Goal: Transaction & Acquisition: Purchase product/service

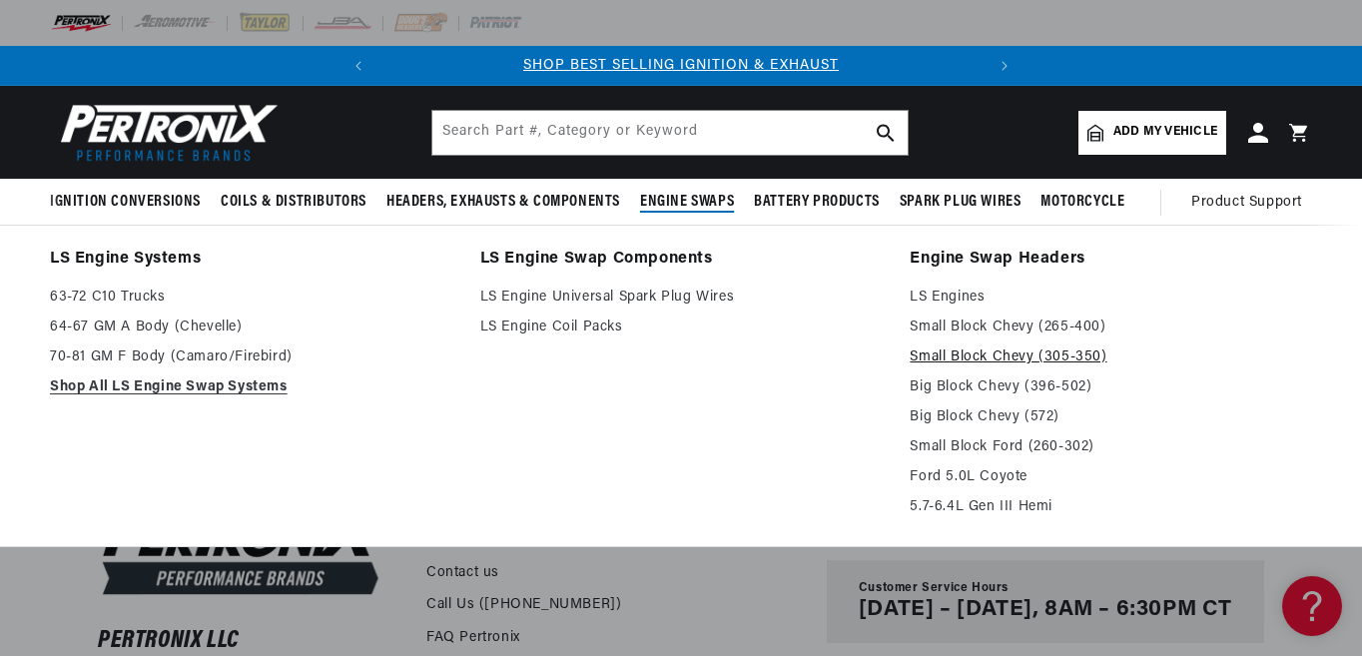
click at [919, 358] on link "Small Block Chevy (305-350)" at bounding box center [1110, 357] width 402 height 24
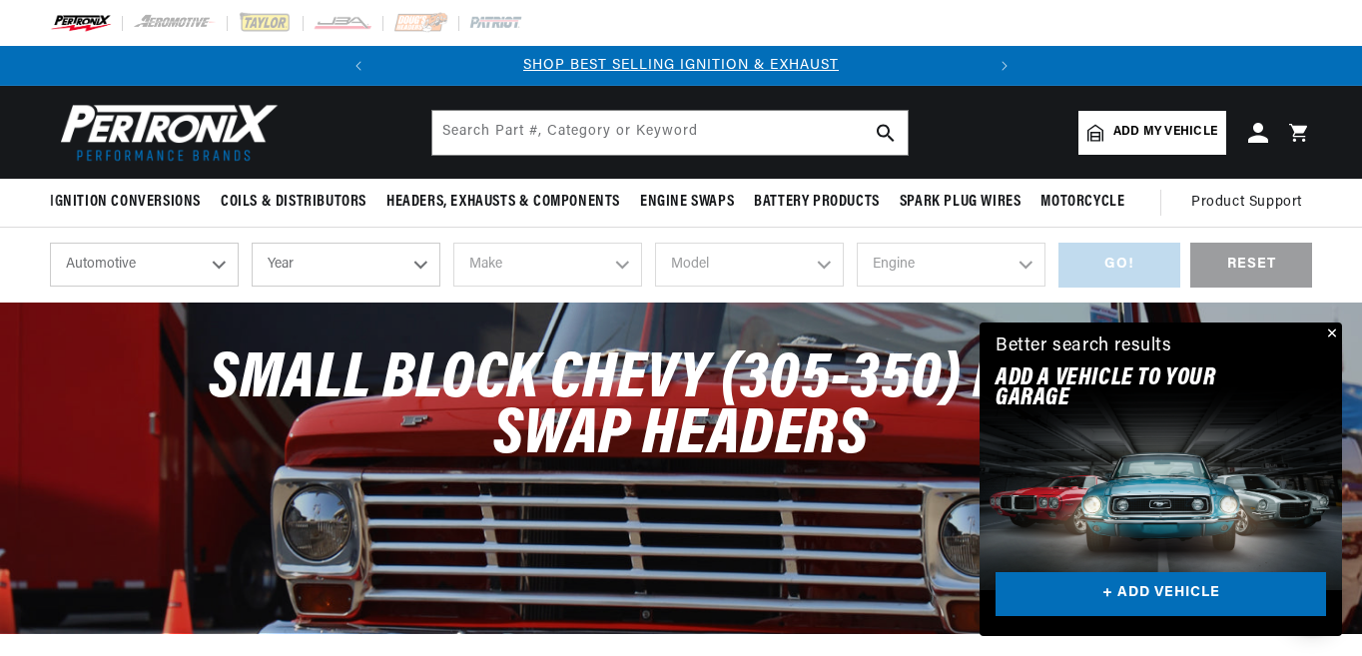
click at [218, 264] on select "Automotive Agricultural Industrial Marine Motorcycle" at bounding box center [144, 265] width 189 height 44
click at [419, 266] on select "Year 2024 2023 2022 2021 2020 2019 2018 2017 2016 2015 2014 2013 2012 2011 2010…" at bounding box center [346, 265] width 189 height 44
select select "2006"
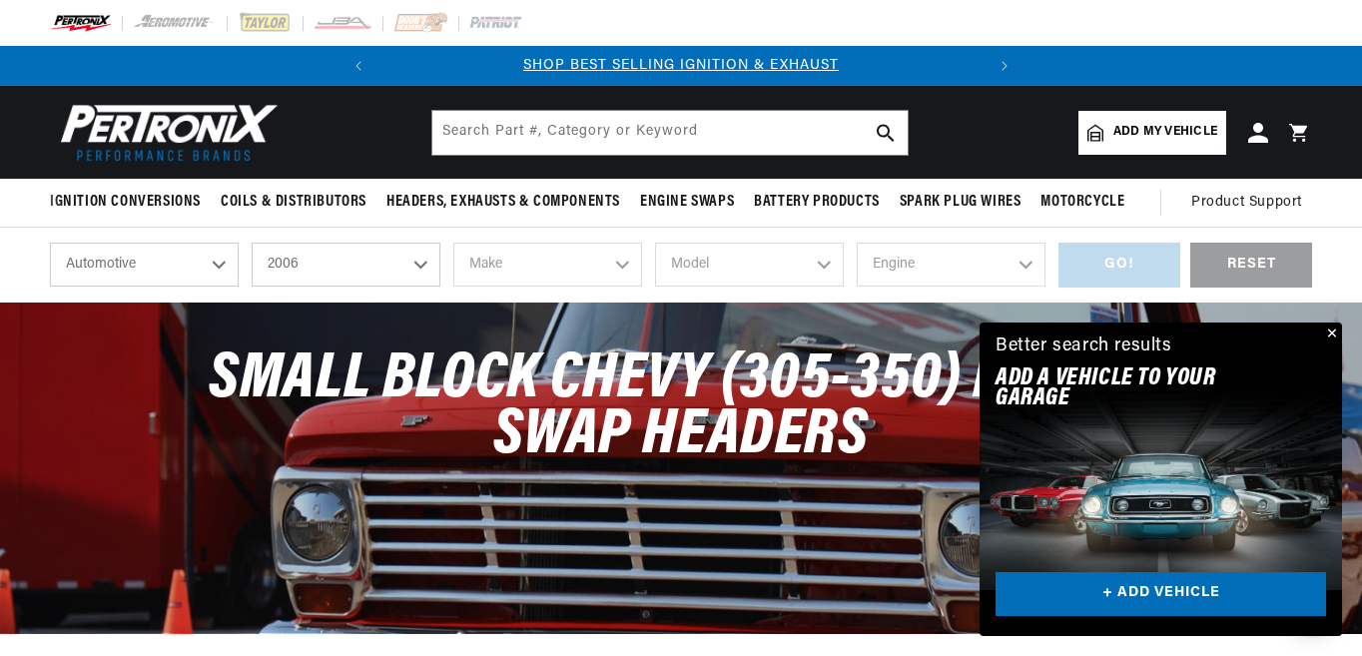
click at [252, 243] on select "Year 2024 2023 2022 2021 2020 2019 2018 2017 2016 2015 2014 2013 2012 2011 2010…" at bounding box center [346, 265] width 189 height 44
select select "2006"
click at [422, 630] on div "Small Block Chevy (305-350) Engine Swap Headers" at bounding box center [681, 467] width 1362 height 330
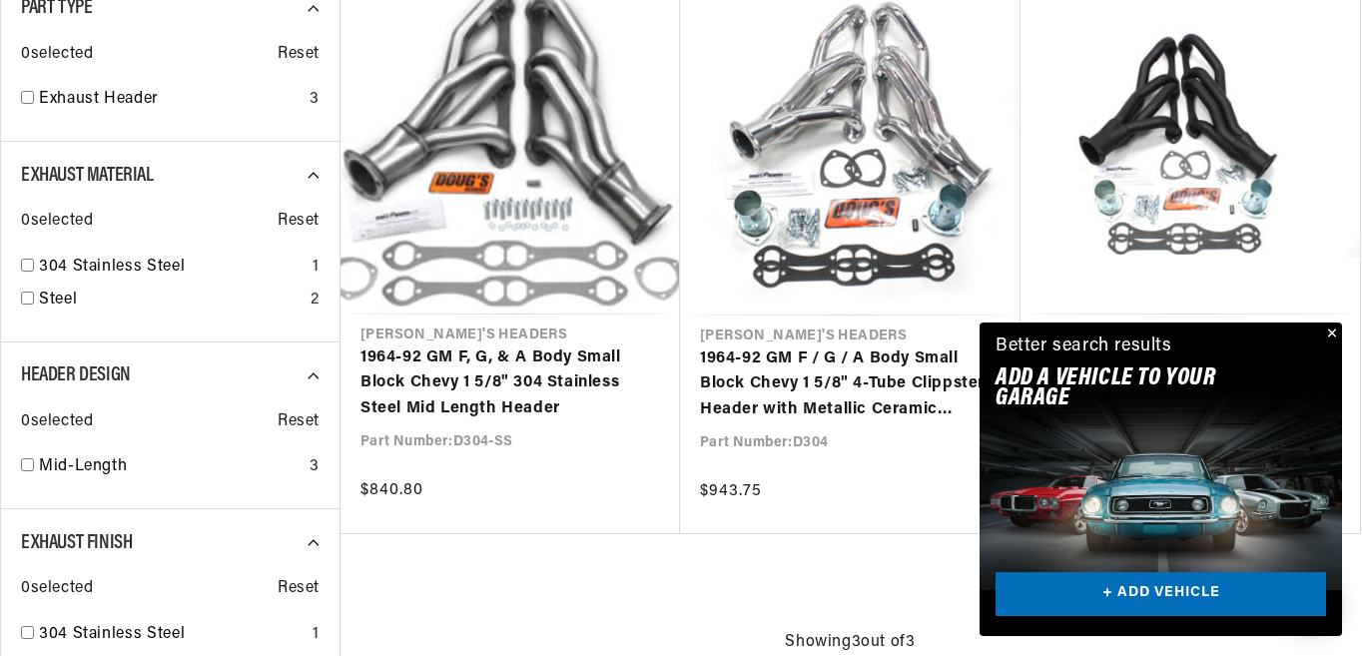
click at [1332, 334] on button "Close" at bounding box center [1330, 334] width 24 height 24
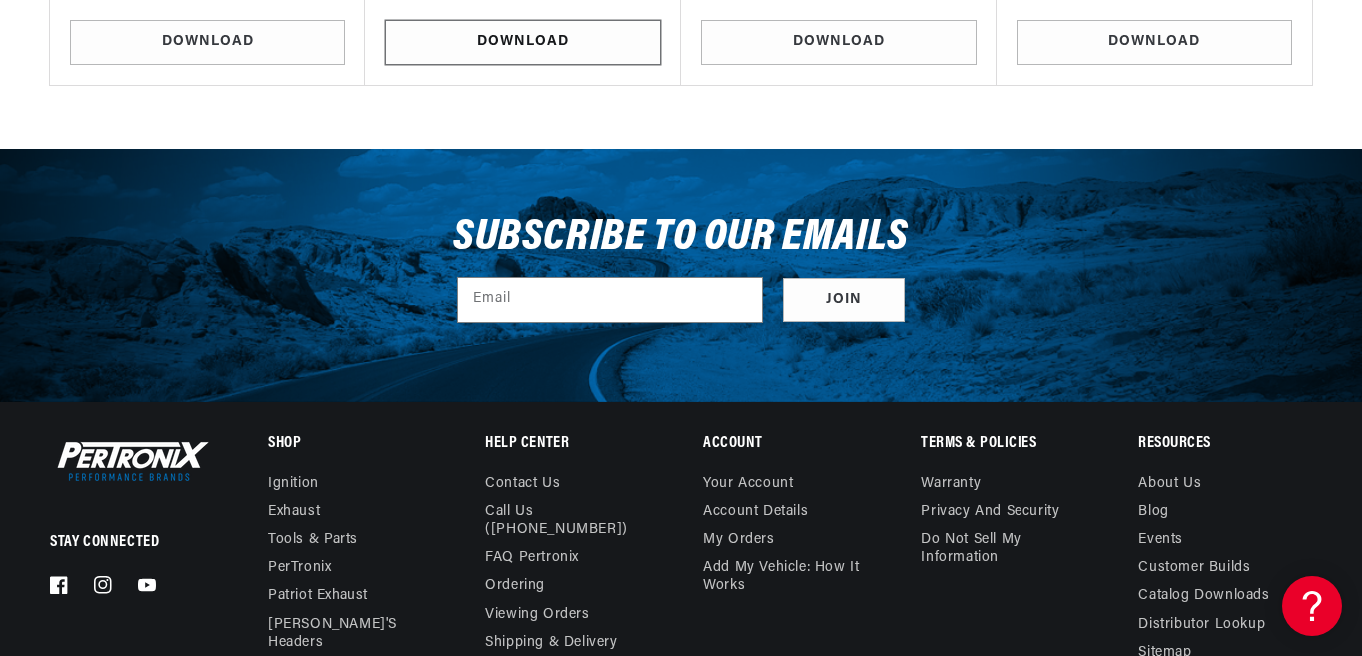
scroll to position [0, 605]
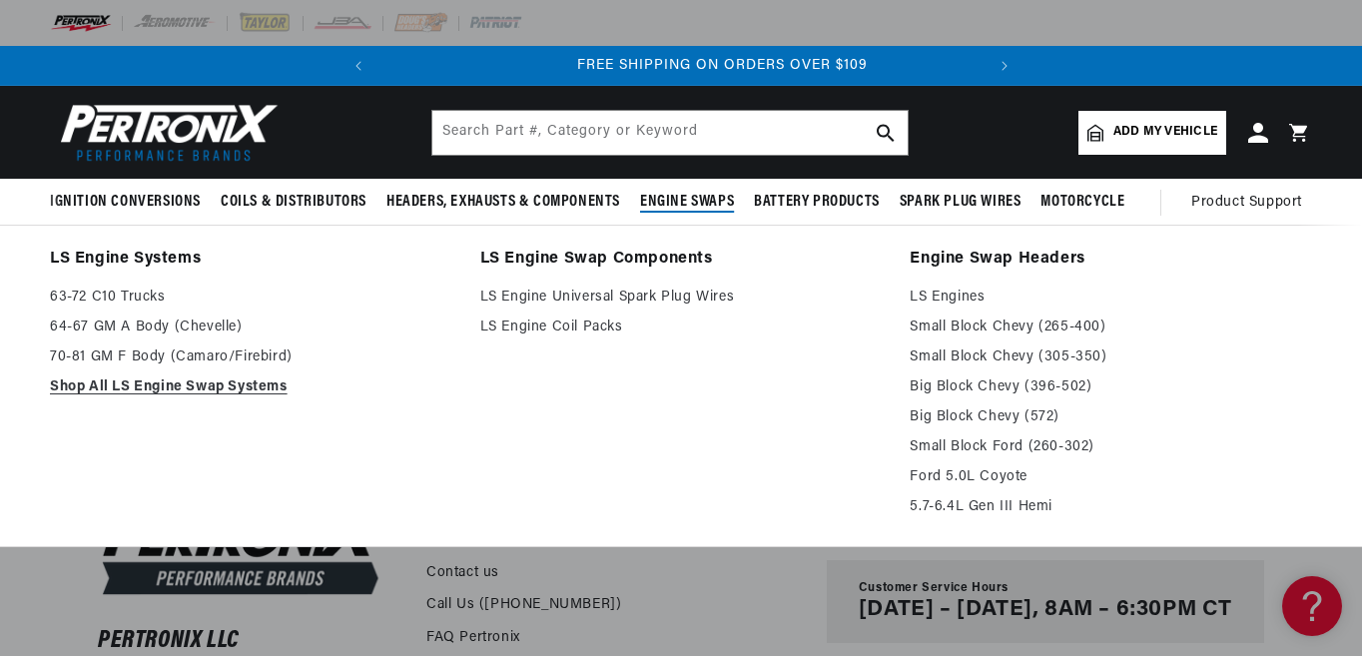
scroll to position [0, 605]
